Goal: Navigation & Orientation: Go to known website

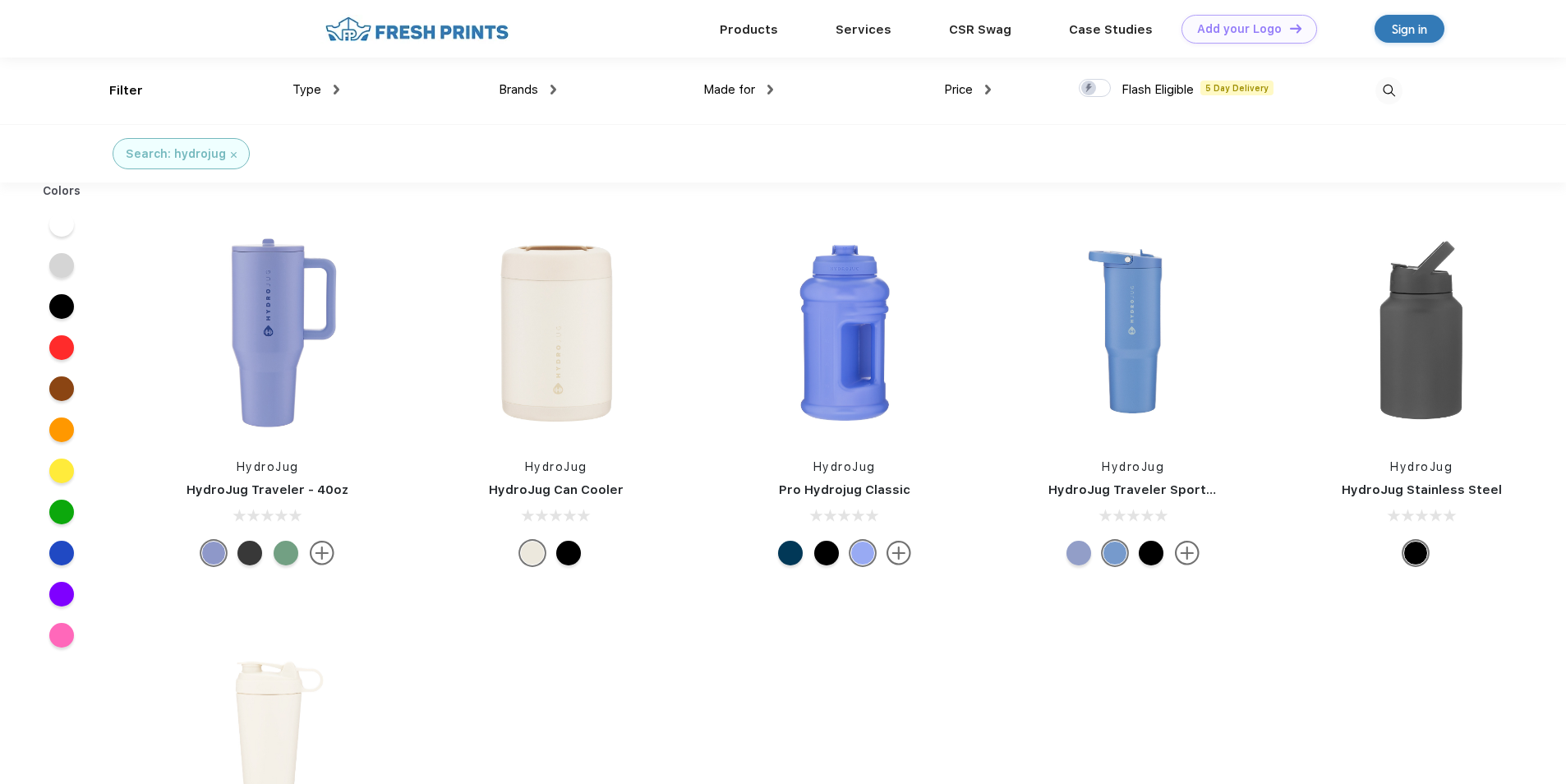
scroll to position [1, 0]
click at [1389, 27] on div "Sign in" at bounding box center [1410, 28] width 70 height 28
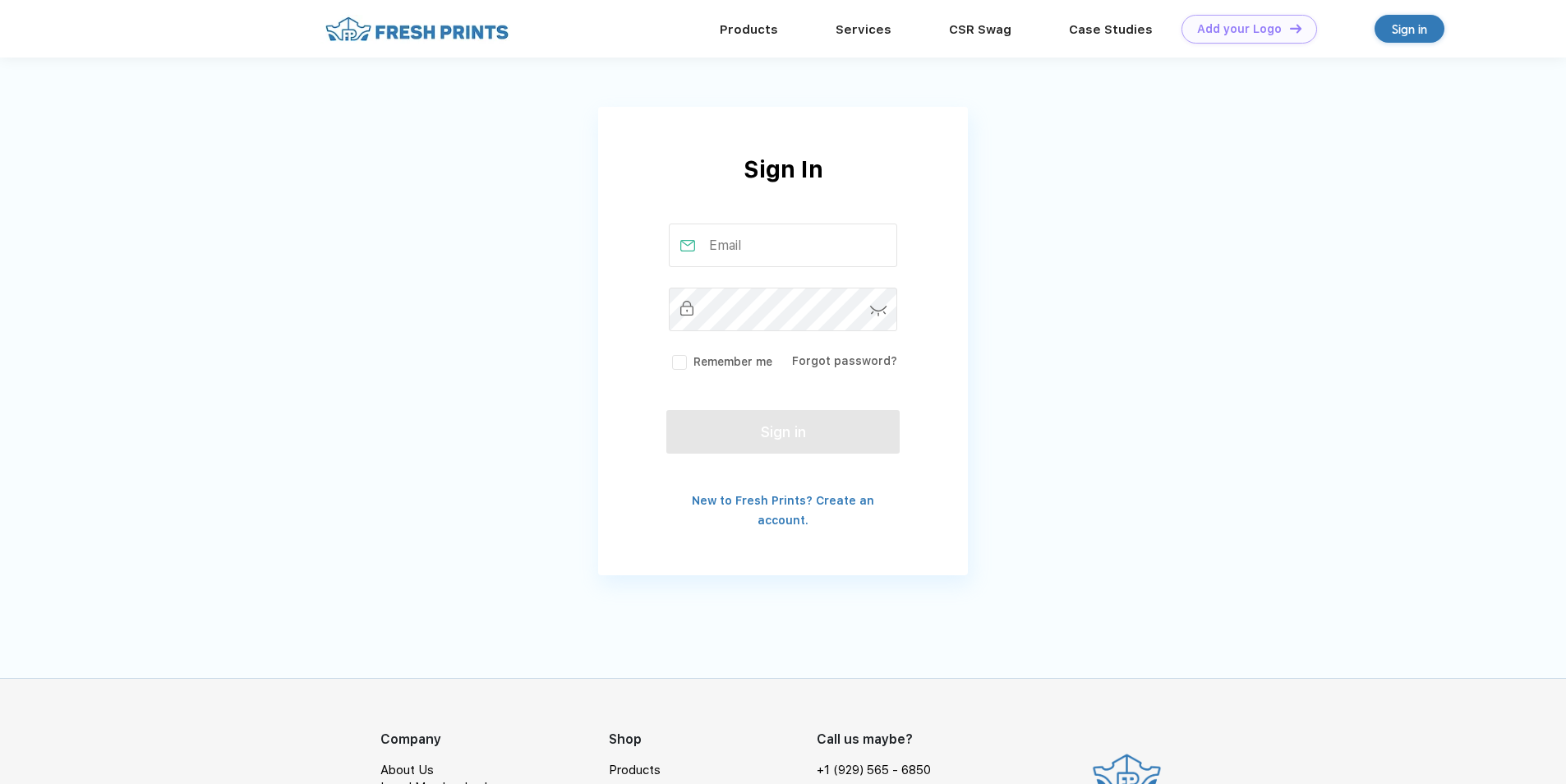
click at [738, 245] on input "text" at bounding box center [783, 244] width 230 height 43
click at [738, 253] on input "text" at bounding box center [783, 244] width 230 height 43
type input "smosher@fayblock.com"
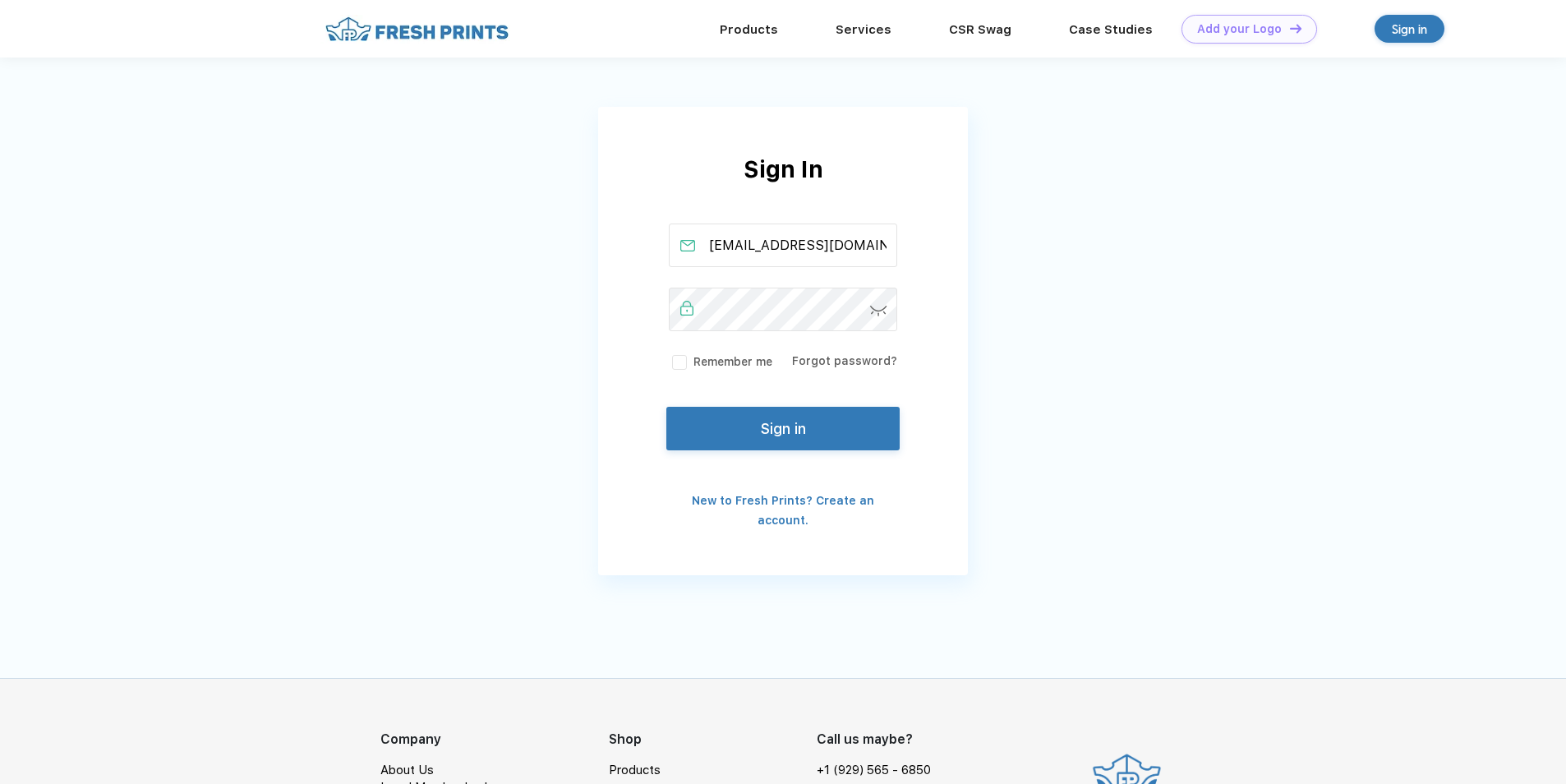
click at [772, 433] on button "Sign in" at bounding box center [783, 428] width 233 height 43
